Goal: Use online tool/utility

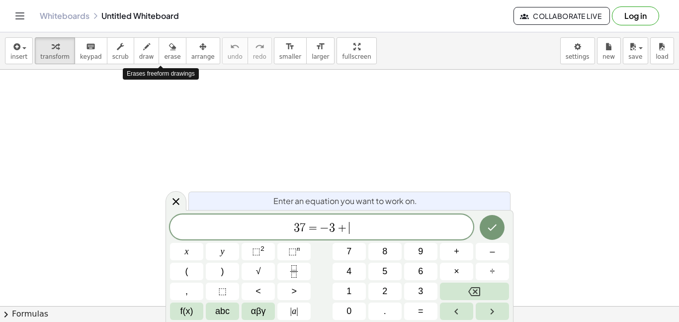
scroll to position [4, 0]
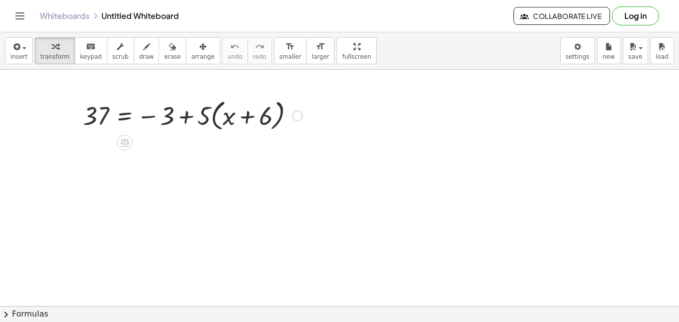
click at [184, 117] on div at bounding box center [193, 115] width 230 height 38
drag, startPoint x: 172, startPoint y: 117, endPoint x: 118, endPoint y: 116, distance: 53.2
click at [118, 116] on div at bounding box center [193, 115] width 230 height 38
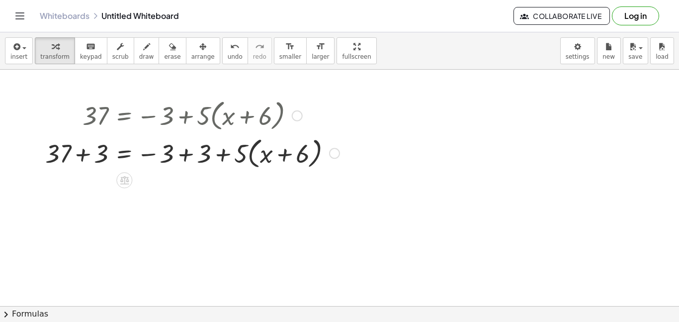
click at [83, 148] on div at bounding box center [192, 153] width 304 height 38
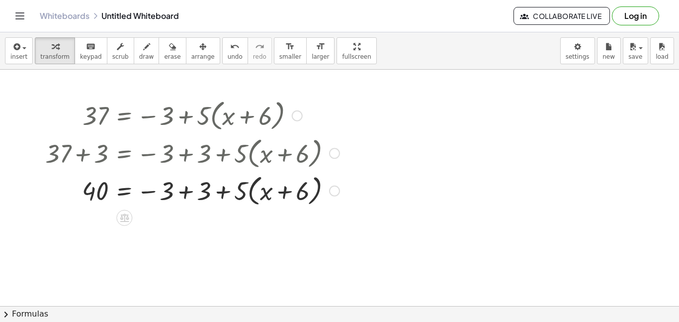
click at [184, 188] on div at bounding box center [192, 190] width 304 height 38
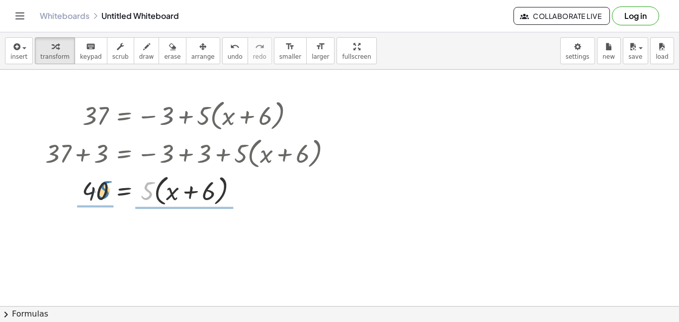
drag, startPoint x: 146, startPoint y: 198, endPoint x: 103, endPoint y: 197, distance: 43.3
click at [103, 197] on div at bounding box center [192, 190] width 304 height 38
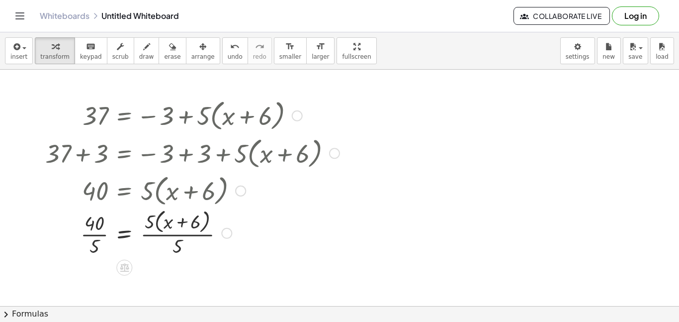
click at [100, 196] on div at bounding box center [200, 190] width 317 height 38
click at [161, 239] on div at bounding box center [192, 235] width 304 height 53
click at [99, 239] on div at bounding box center [192, 235] width 304 height 50
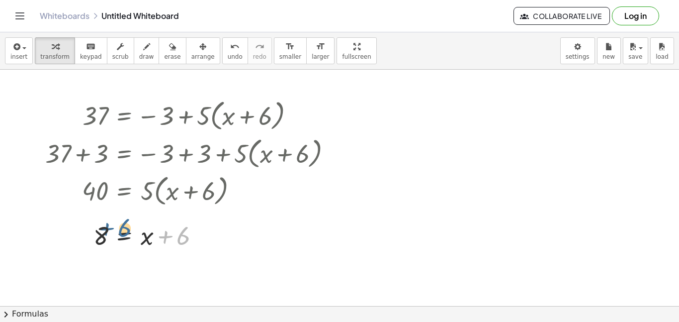
drag, startPoint x: 182, startPoint y: 237, endPoint x: 123, endPoint y: 229, distance: 60.1
click at [123, 229] on div at bounding box center [192, 235] width 304 height 34
drag, startPoint x: 180, startPoint y: 241, endPoint x: 112, endPoint y: 241, distance: 68.1
click at [112, 241] on div at bounding box center [192, 235] width 304 height 34
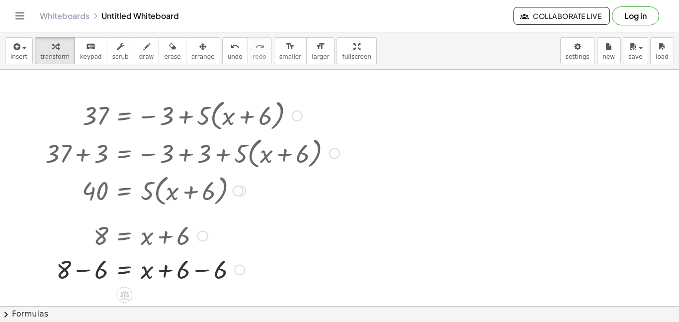
click at [85, 269] on div at bounding box center [192, 269] width 304 height 34
click at [198, 270] on div at bounding box center [192, 269] width 304 height 34
